Goal: Book appointment/travel/reservation

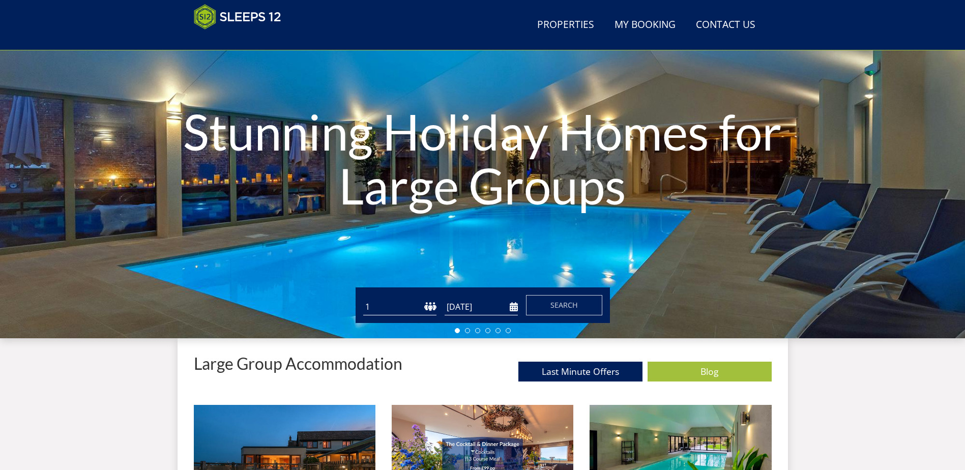
scroll to position [111, 0]
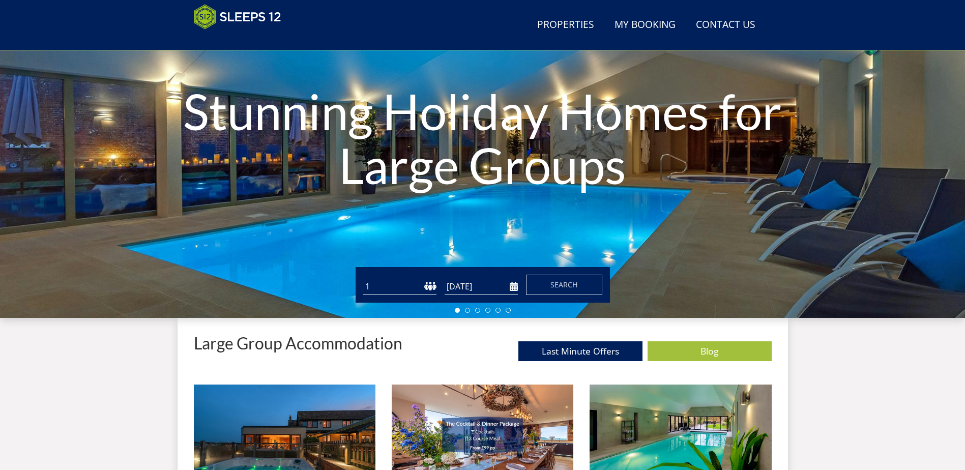
click at [473, 287] on input "[DATE]" at bounding box center [480, 286] width 73 height 17
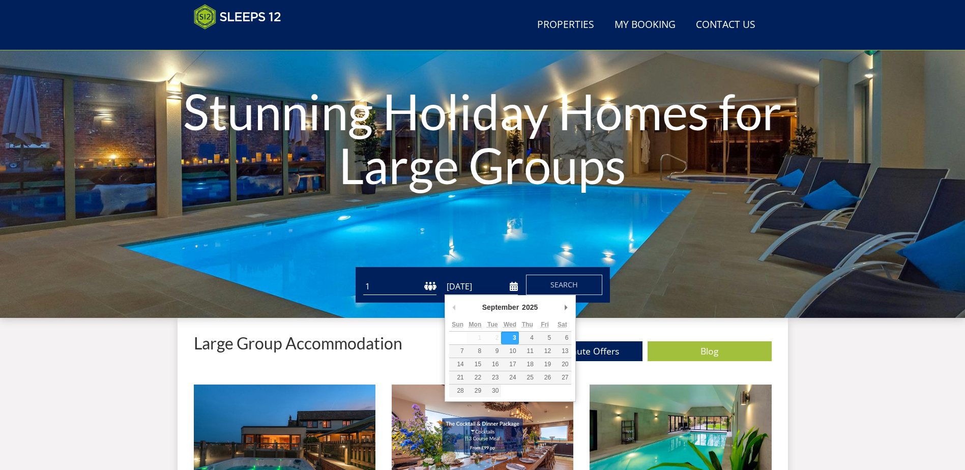
click at [427, 290] on select "1 2 3 4 5 6 7 8 9 10 11 12 13 14 15 16 17 18 19 20 21 22 23 24 25 26 27 28 29 3…" at bounding box center [399, 286] width 73 height 17
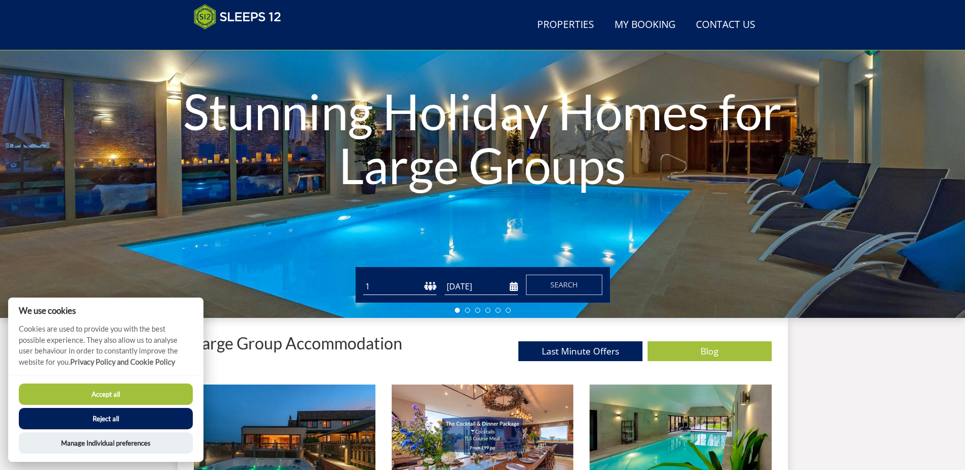
drag, startPoint x: 408, startPoint y: 286, endPoint x: 405, endPoint y: 278, distance: 9.2
click at [409, 286] on select "1 2 3 4 5 6 7 8 9 10 11 12 13 14 15 16 17 18 19 20 21 22 23 24 25 26 27 28 29 3…" at bounding box center [399, 286] width 73 height 17
select select "10"
click at [363, 278] on select "1 2 3 4 5 6 7 8 9 10 11 12 13 14 15 16 17 18 19 20 21 22 23 24 25 26 27 28 29 3…" at bounding box center [399, 286] width 73 height 17
click at [477, 289] on input "[DATE]" at bounding box center [480, 286] width 73 height 17
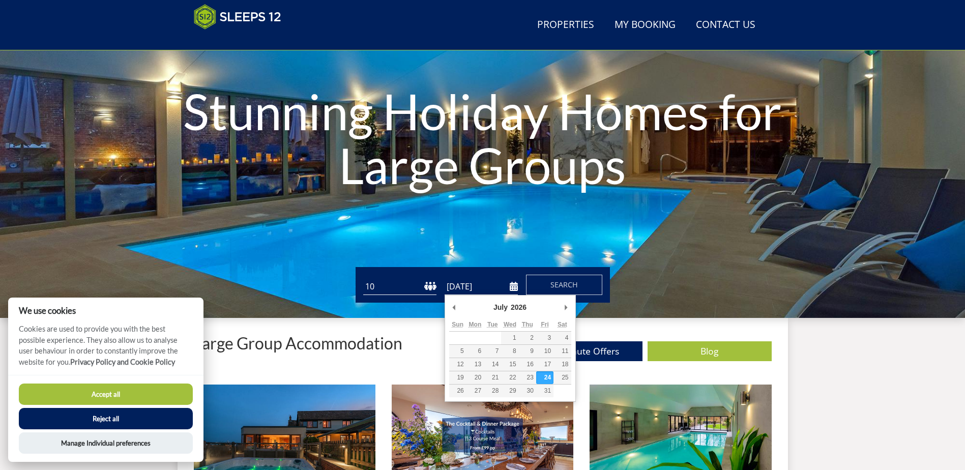
click at [517, 286] on input "[DATE]" at bounding box center [480, 286] width 73 height 17
click at [482, 288] on input "[DATE]" at bounding box center [480, 286] width 73 height 17
type input "[DATE]"
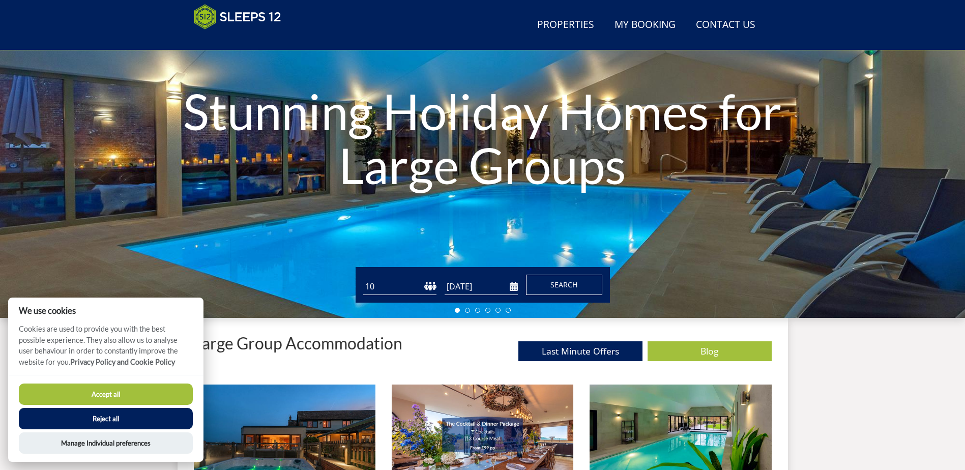
click at [549, 285] on button "Search" at bounding box center [564, 285] width 76 height 20
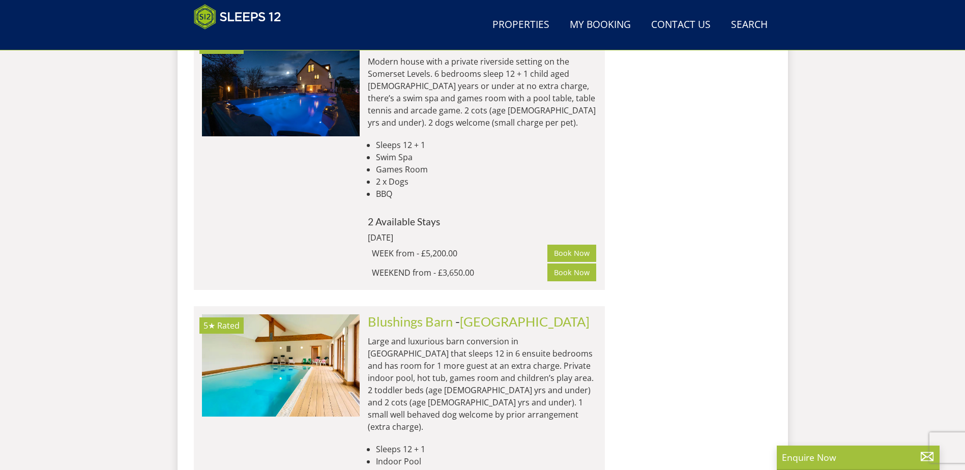
scroll to position [1636, 0]
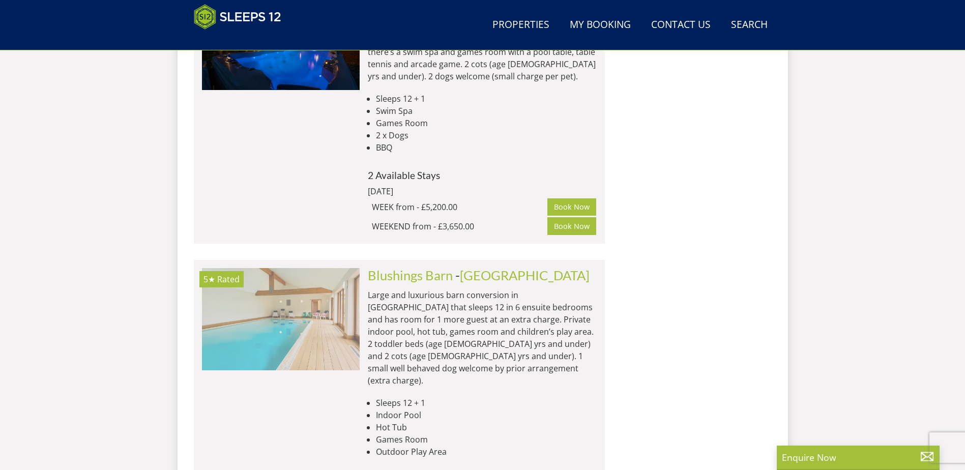
click at [304, 268] on img at bounding box center [281, 319] width 158 height 102
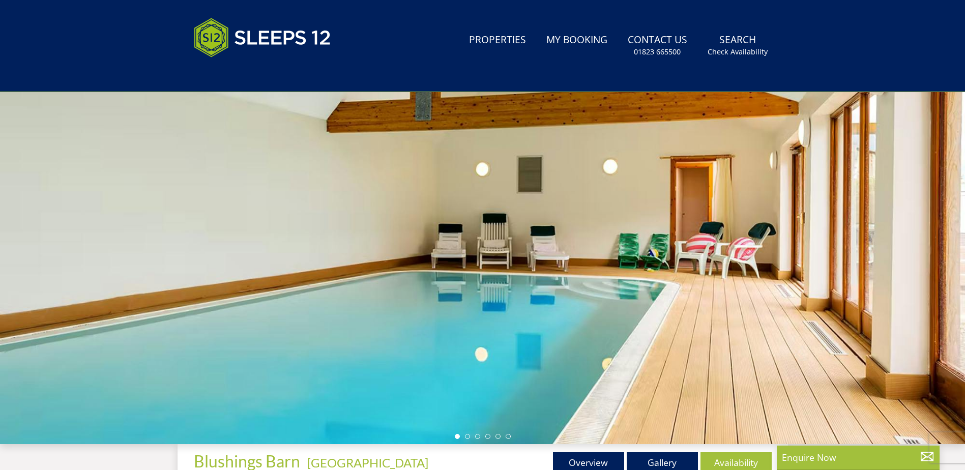
scroll to position [122, 0]
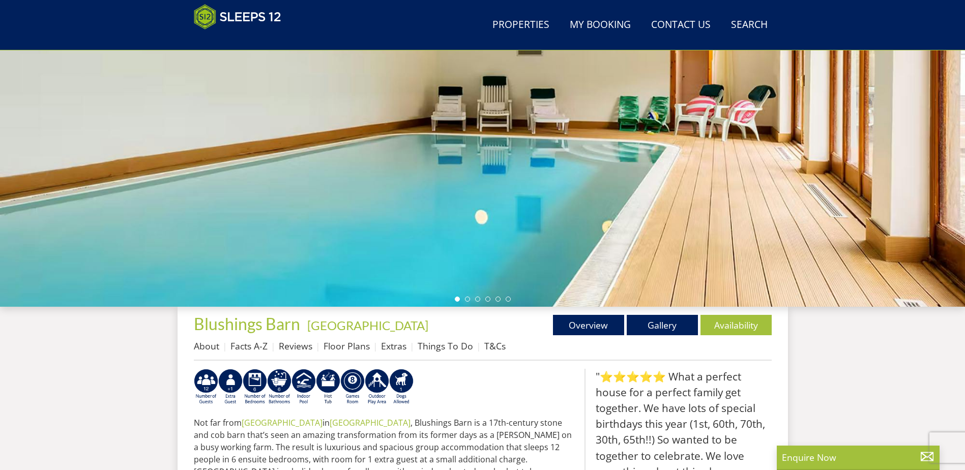
click at [649, 187] on div at bounding box center [482, 129] width 965 height 356
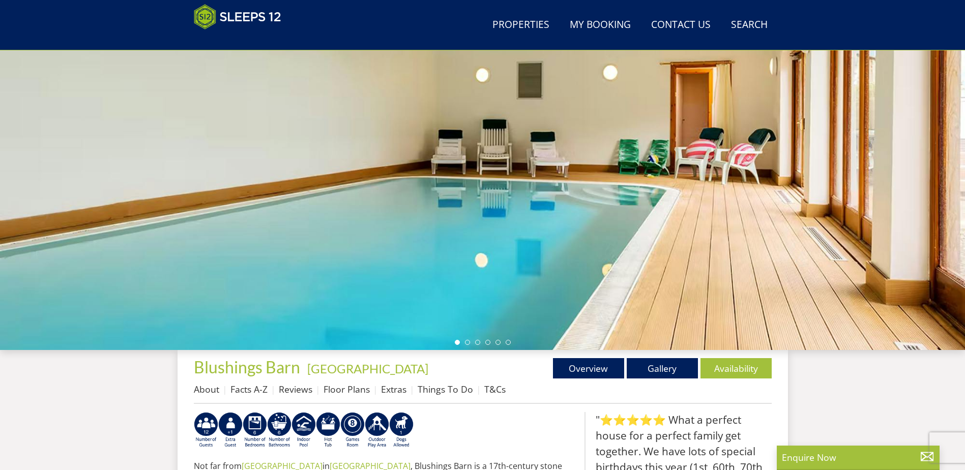
scroll to position [0, 0]
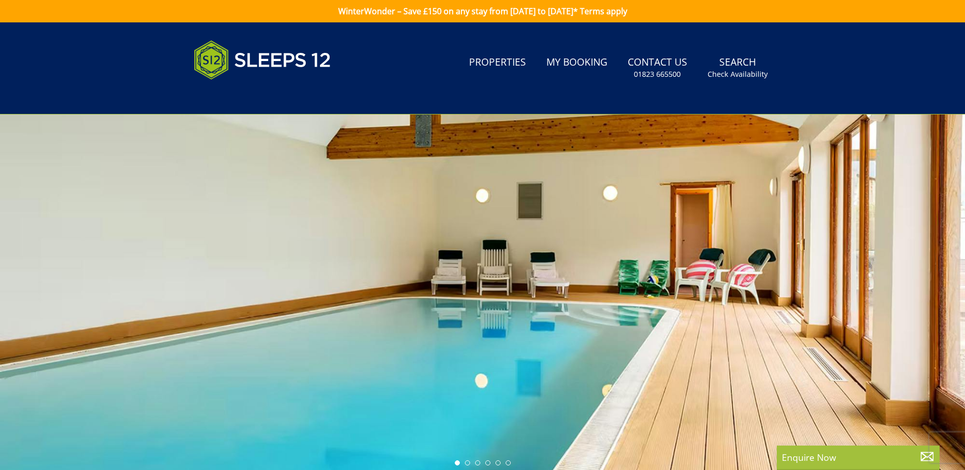
click at [854, 248] on div at bounding box center [482, 292] width 965 height 356
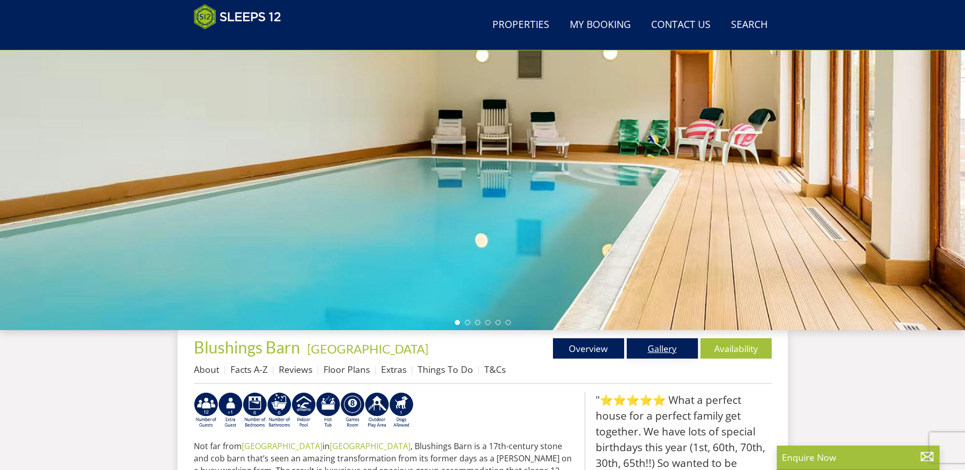
scroll to position [122, 0]
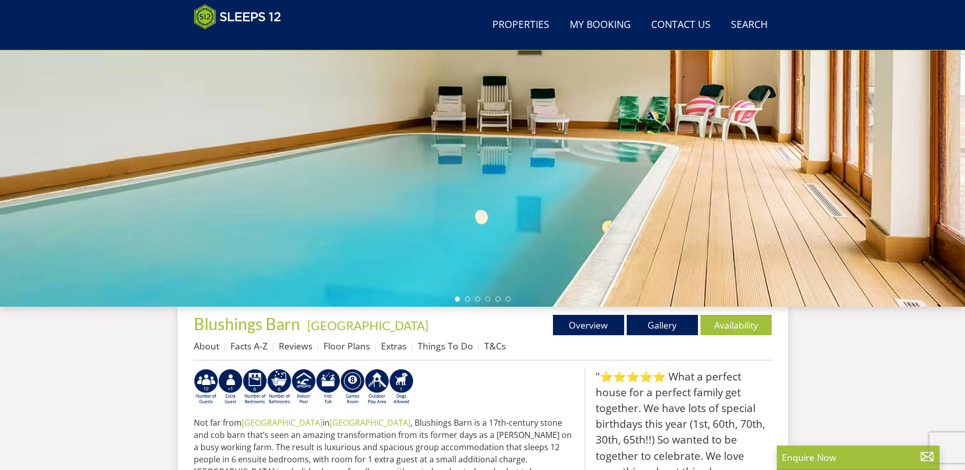
click at [467, 302] on div at bounding box center [482, 129] width 965 height 356
click at [467, 299] on li at bounding box center [467, 298] width 5 height 5
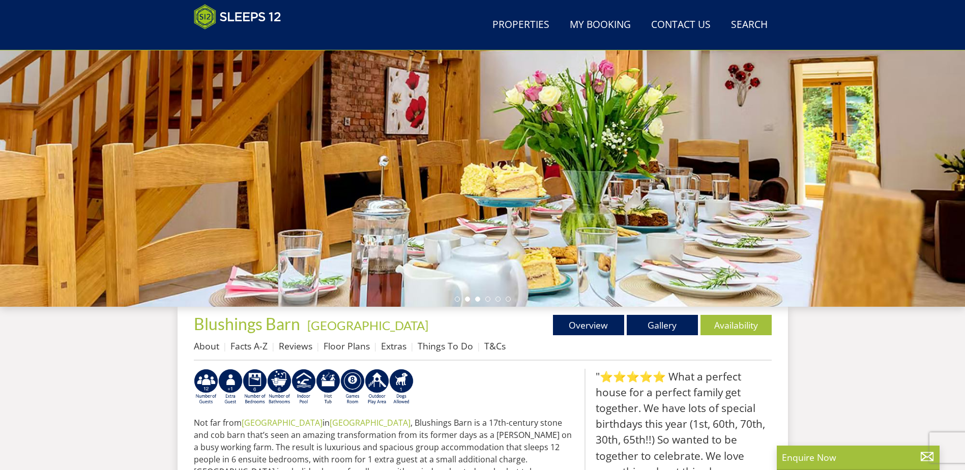
click at [475, 300] on li at bounding box center [477, 298] width 5 height 5
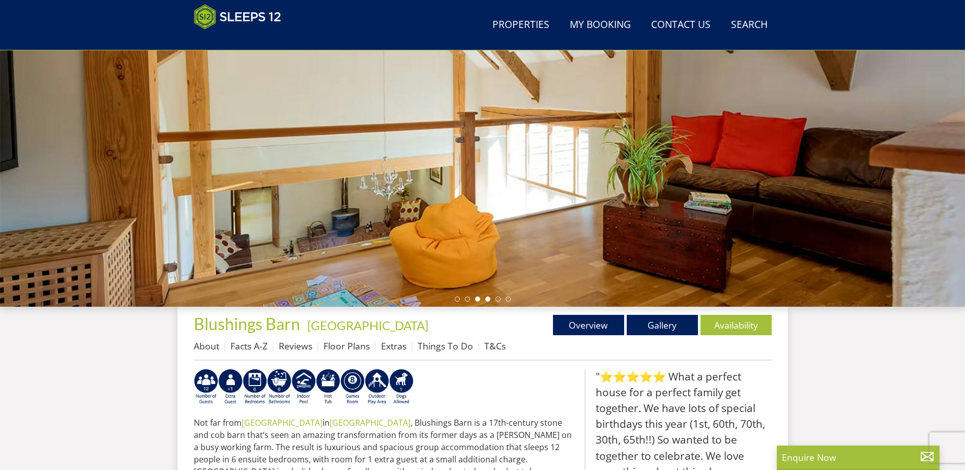
click at [489, 299] on li at bounding box center [487, 298] width 5 height 5
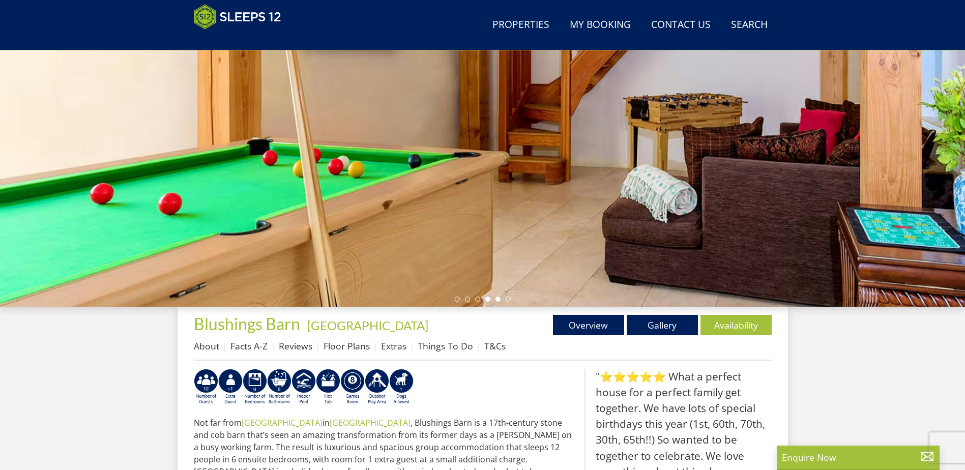
click at [496, 298] on li at bounding box center [497, 298] width 5 height 5
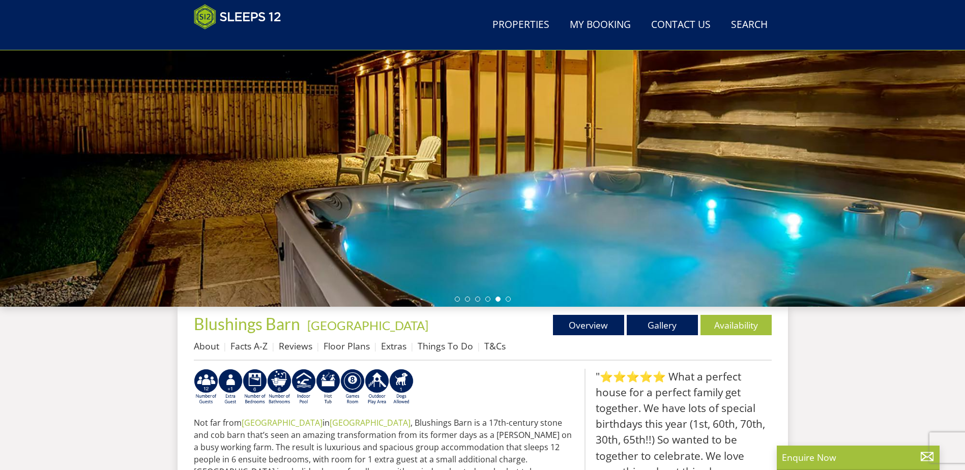
click at [514, 298] on div at bounding box center [482, 129] width 965 height 356
click at [509, 298] on li at bounding box center [507, 298] width 5 height 5
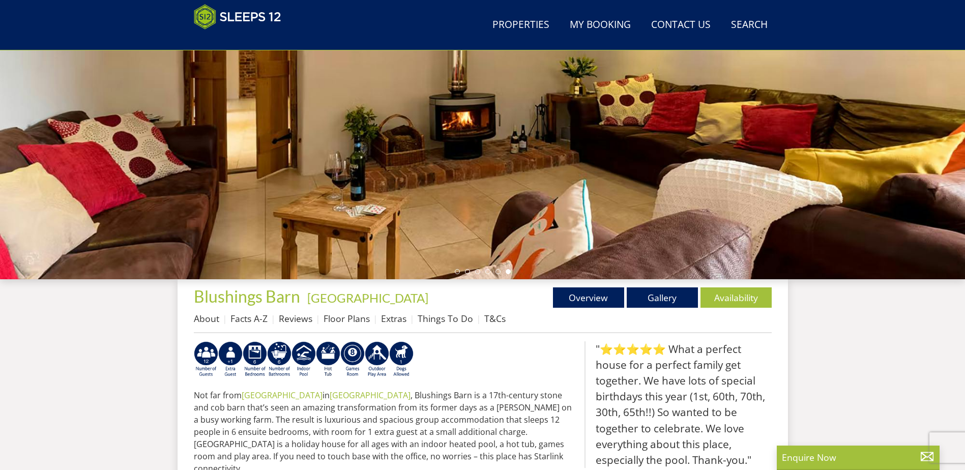
scroll to position [275, 0]
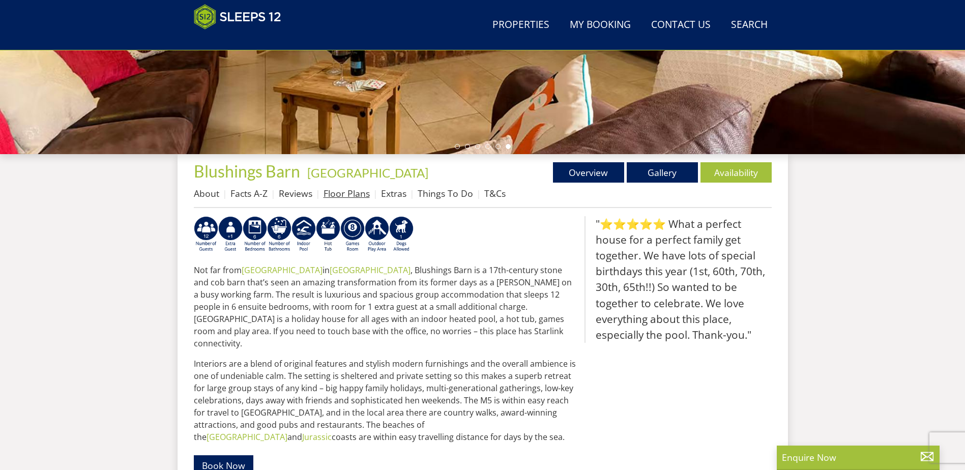
click at [360, 192] on link "Floor Plans" at bounding box center [346, 193] width 46 height 12
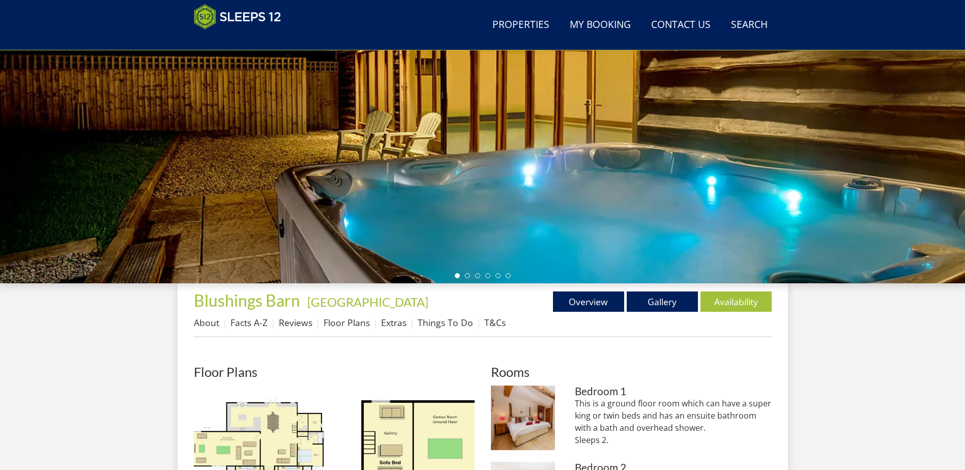
scroll to position [122, 0]
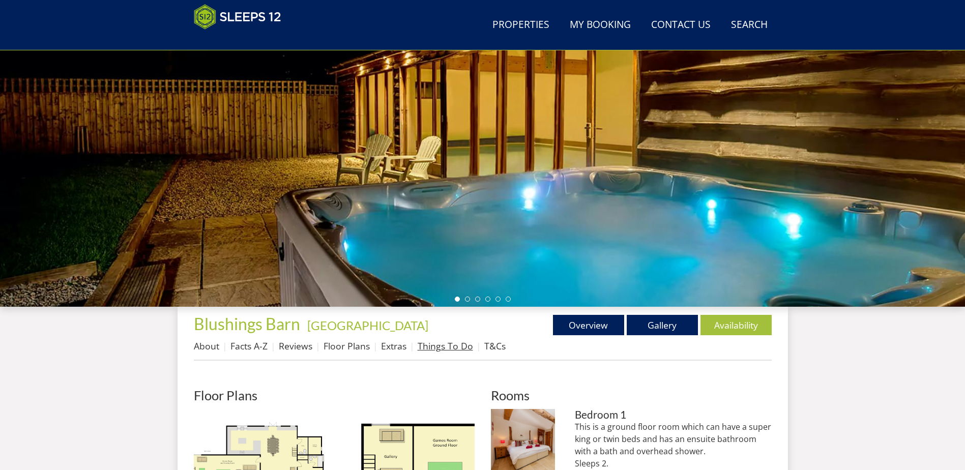
click at [454, 345] on link "Things To Do" at bounding box center [444, 346] width 55 height 12
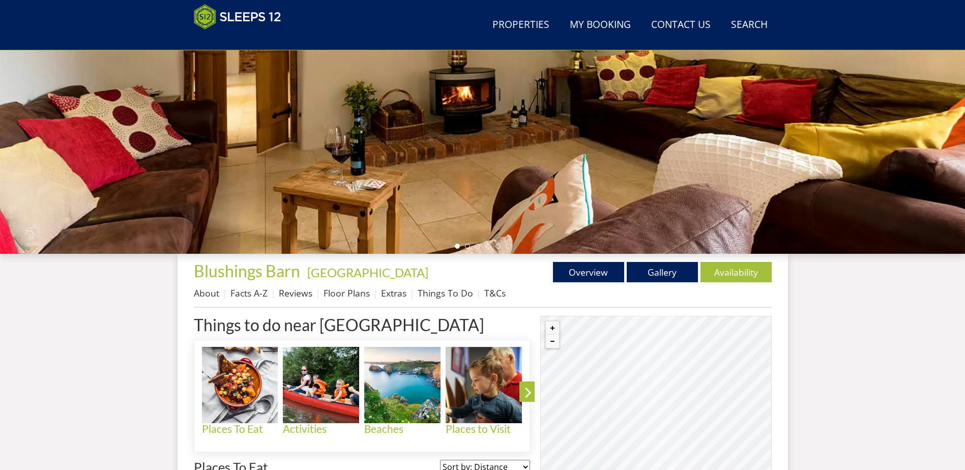
scroll to position [213, 0]
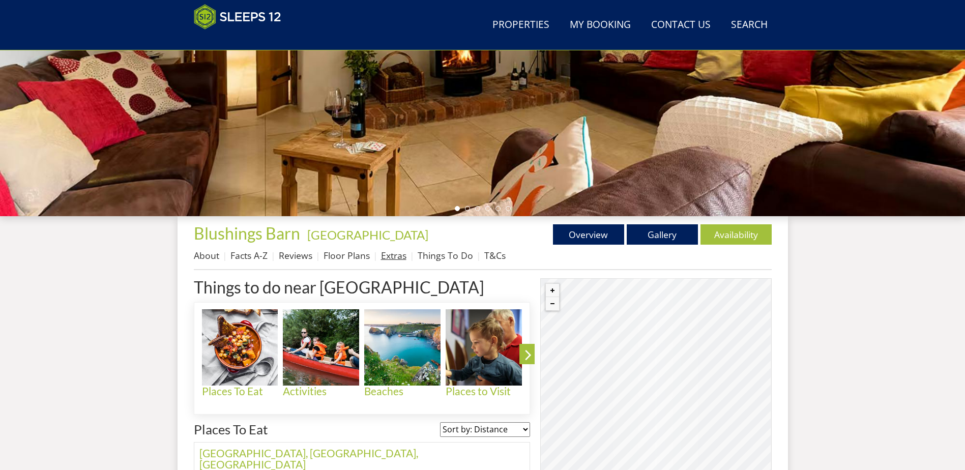
click at [381, 257] on link "Extras" at bounding box center [393, 255] width 25 height 12
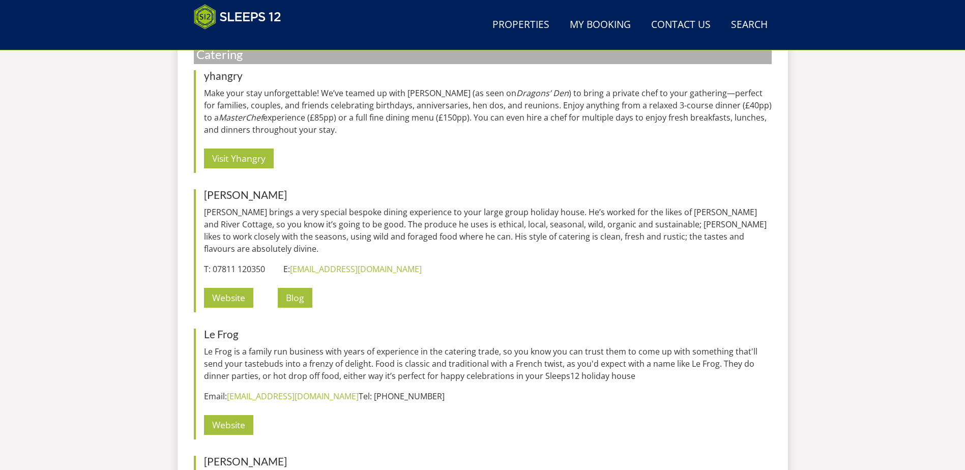
scroll to position [1344, 0]
